Goal: Navigation & Orientation: Find specific page/section

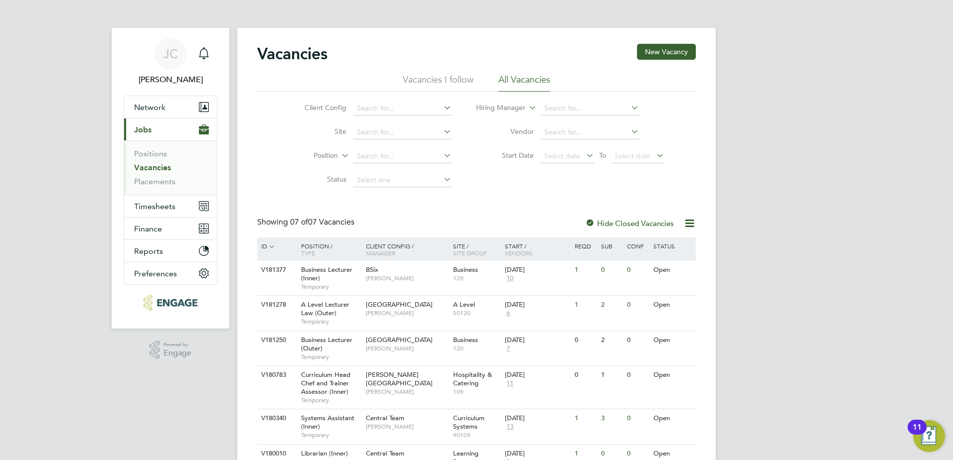
click at [164, 164] on link "Vacancies" at bounding box center [152, 167] width 37 height 9
click at [202, 59] on icon "Main navigation" at bounding box center [204, 53] width 12 height 12
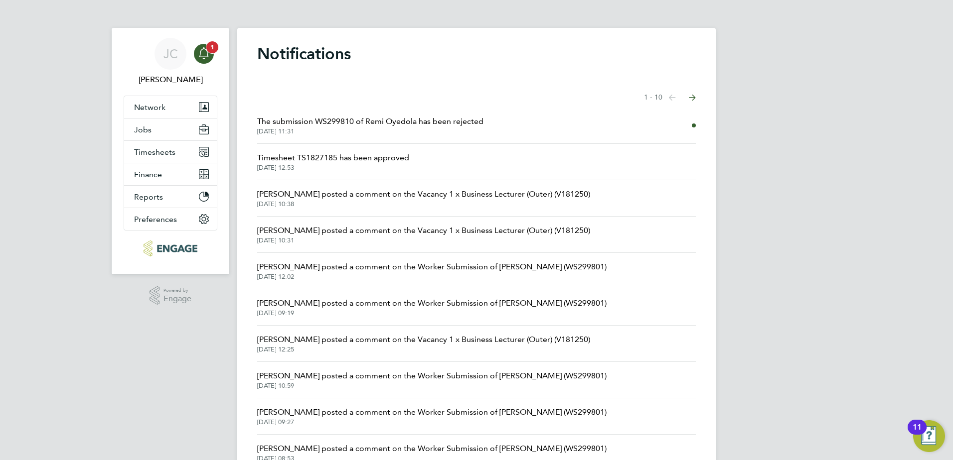
click at [201, 51] on icon "Main navigation" at bounding box center [203, 52] width 9 height 10
click at [152, 121] on button "Jobs" at bounding box center [170, 130] width 93 height 22
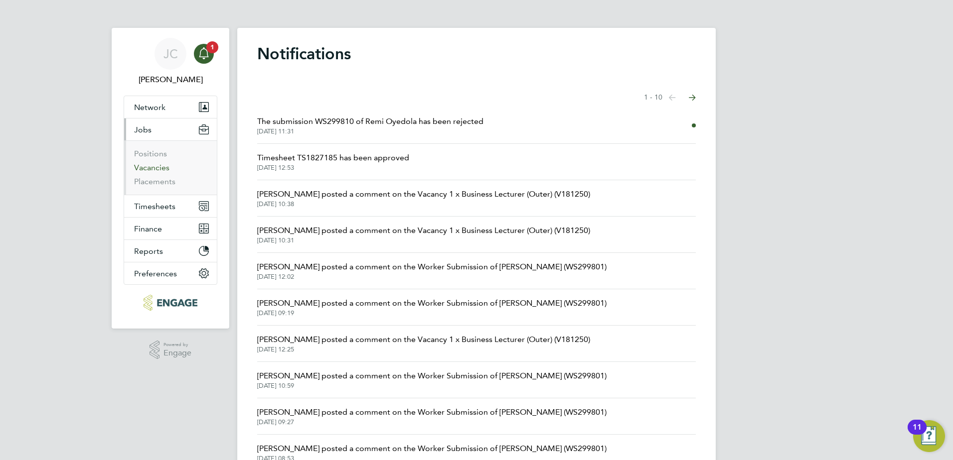
click at [164, 167] on link "Vacancies" at bounding box center [151, 167] width 35 height 9
